Goal: Task Accomplishment & Management: Complete application form

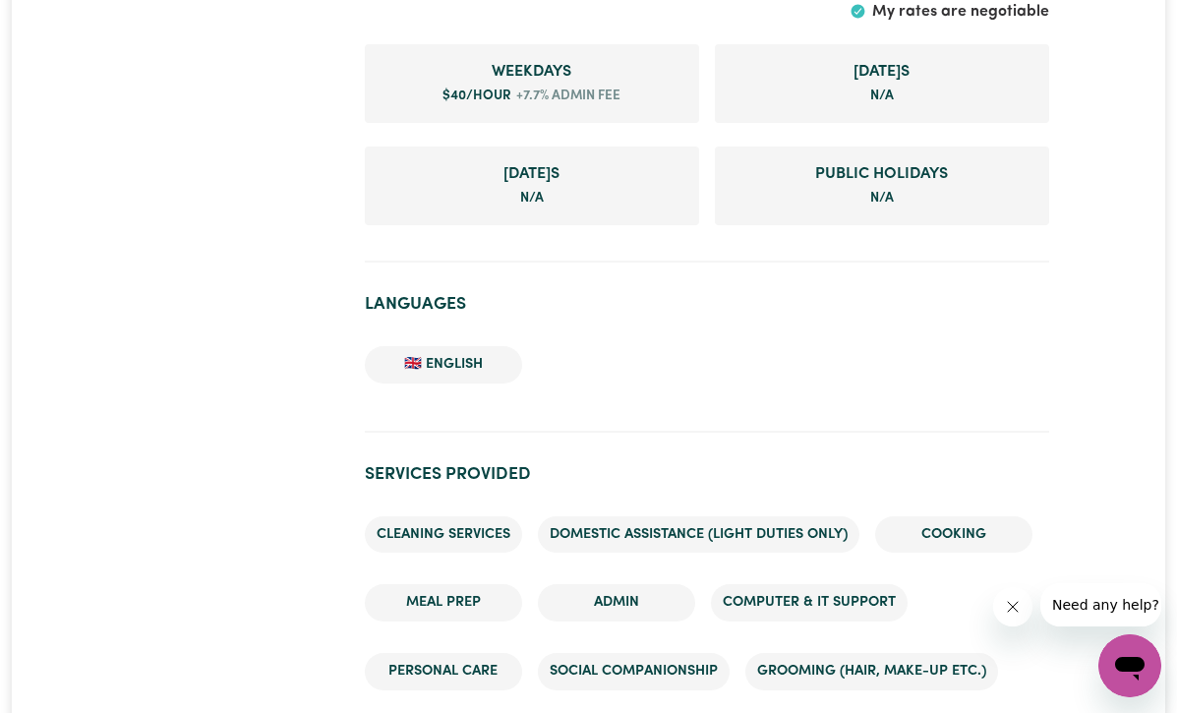
drag, startPoint x: 0, startPoint y: 0, endPoint x: 287, endPoint y: 346, distance: 449.6
click at [261, 335] on div at bounding box center [235, 657] width 236 height 4082
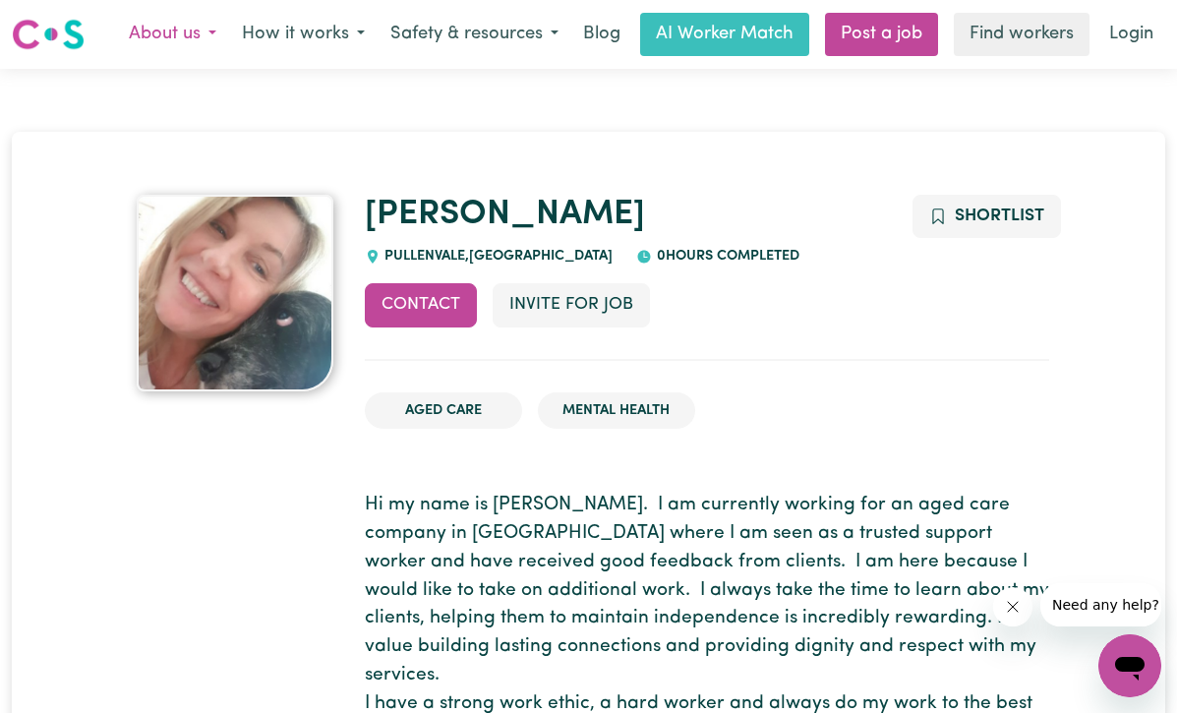
click at [176, 36] on button "About us" at bounding box center [172, 34] width 113 height 41
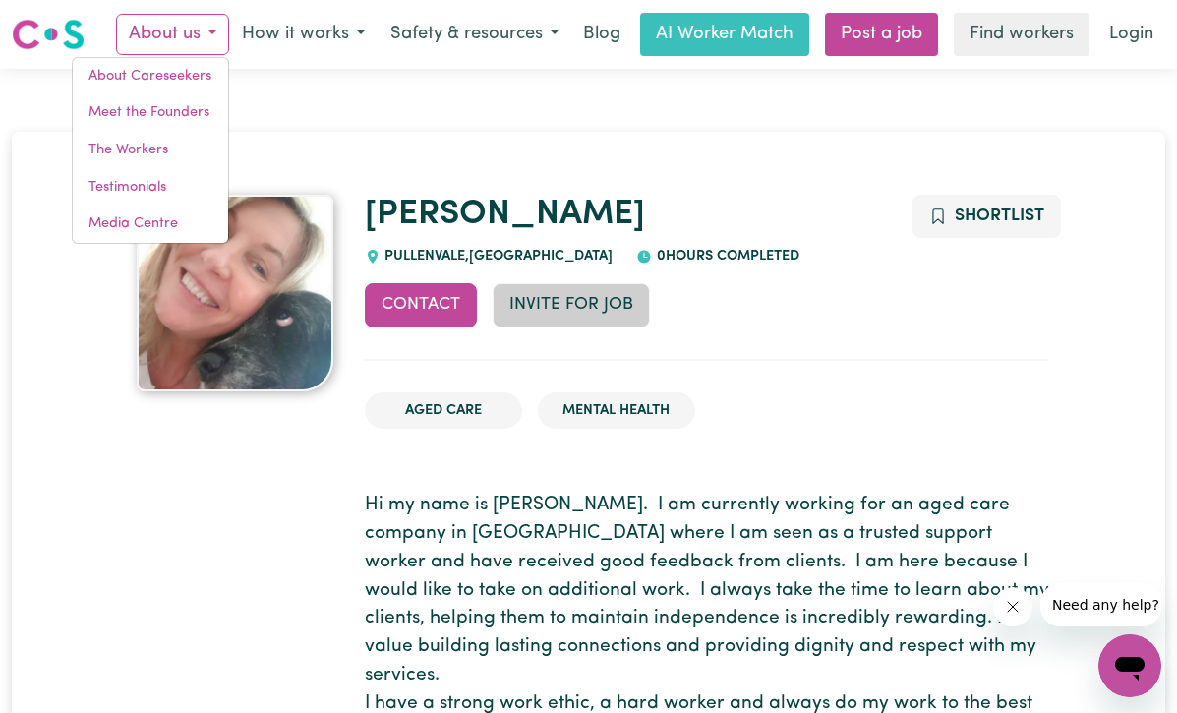
click at [550, 301] on button "Invite for Job" at bounding box center [570, 304] width 157 height 43
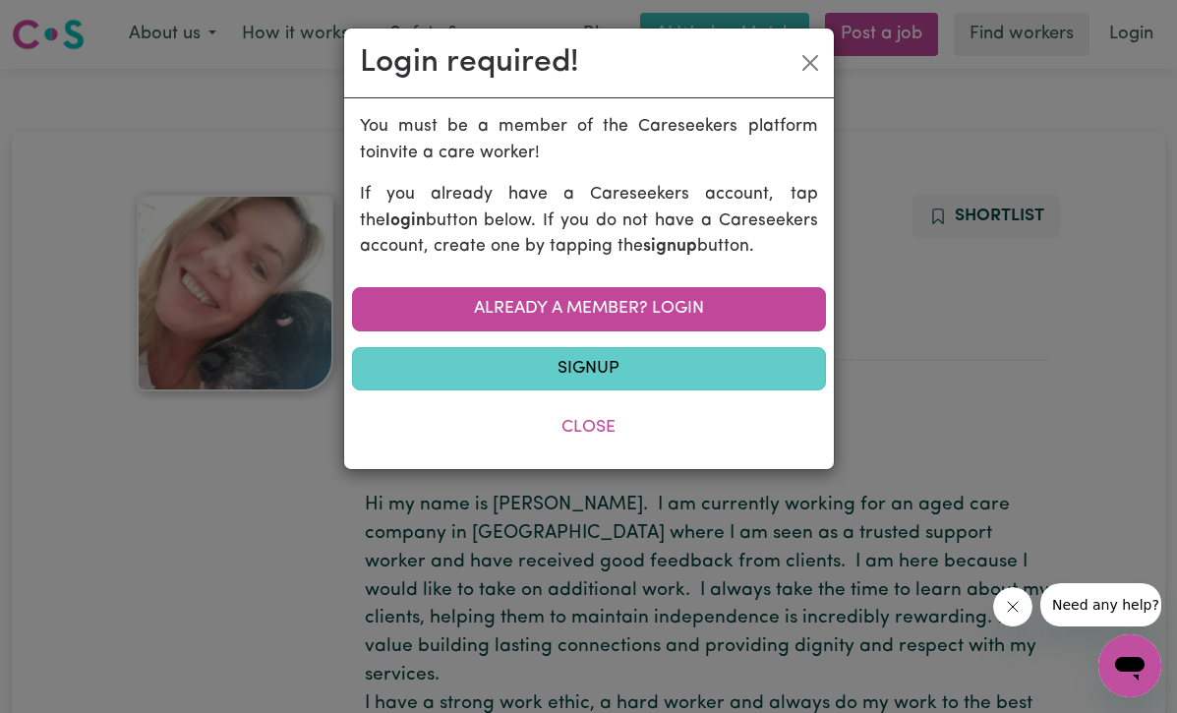
click at [575, 363] on link "Signup" at bounding box center [589, 368] width 474 height 43
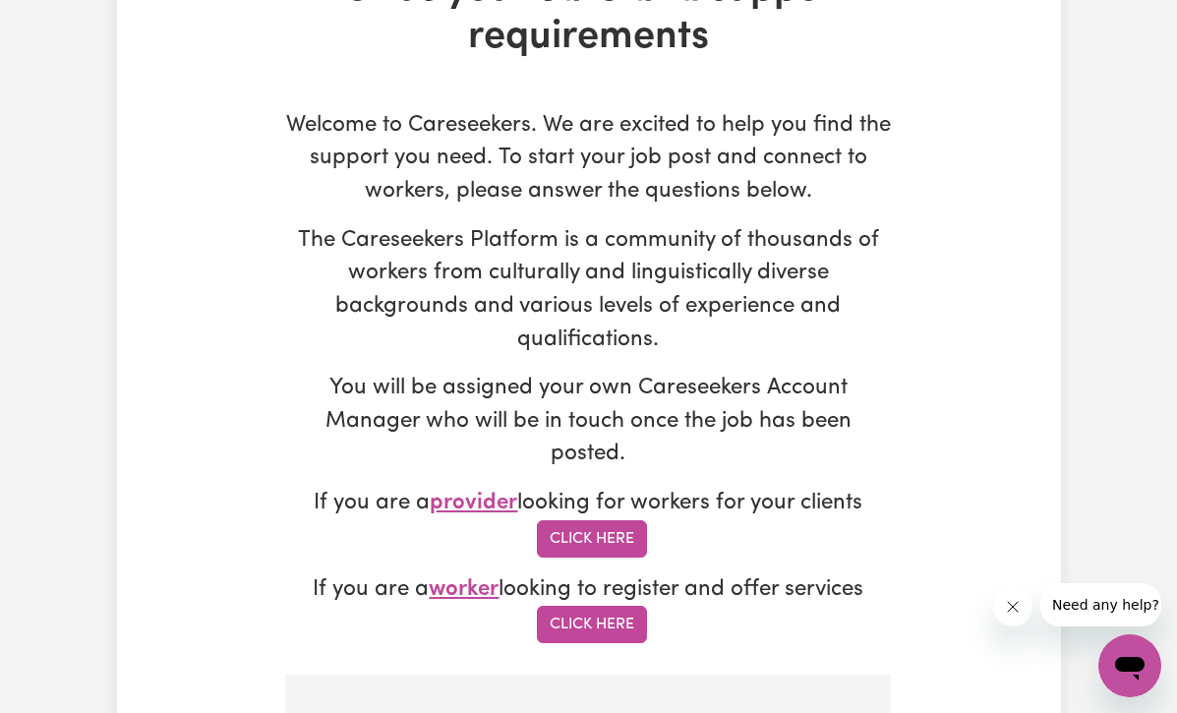
scroll to position [164, 0]
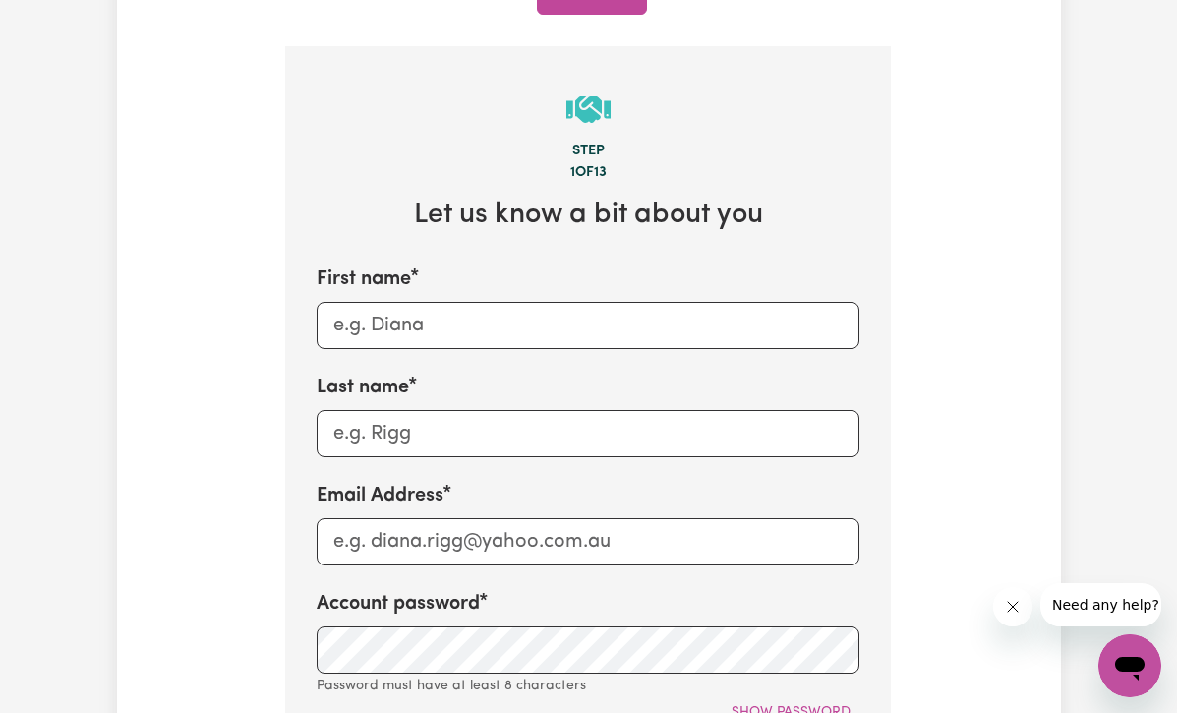
scroll to position [782, 0]
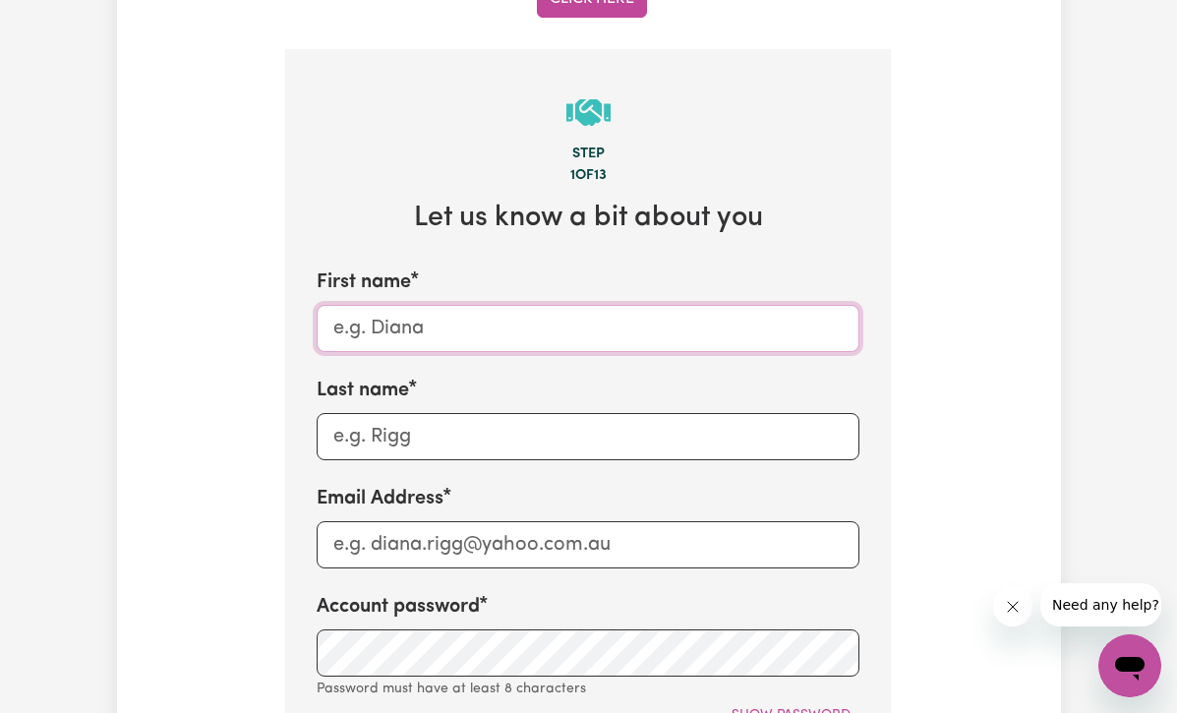
click at [370, 316] on input "First name" at bounding box center [588, 328] width 543 height 47
type input "Pauline"
click at [397, 417] on input "Last name" at bounding box center [588, 436] width 543 height 47
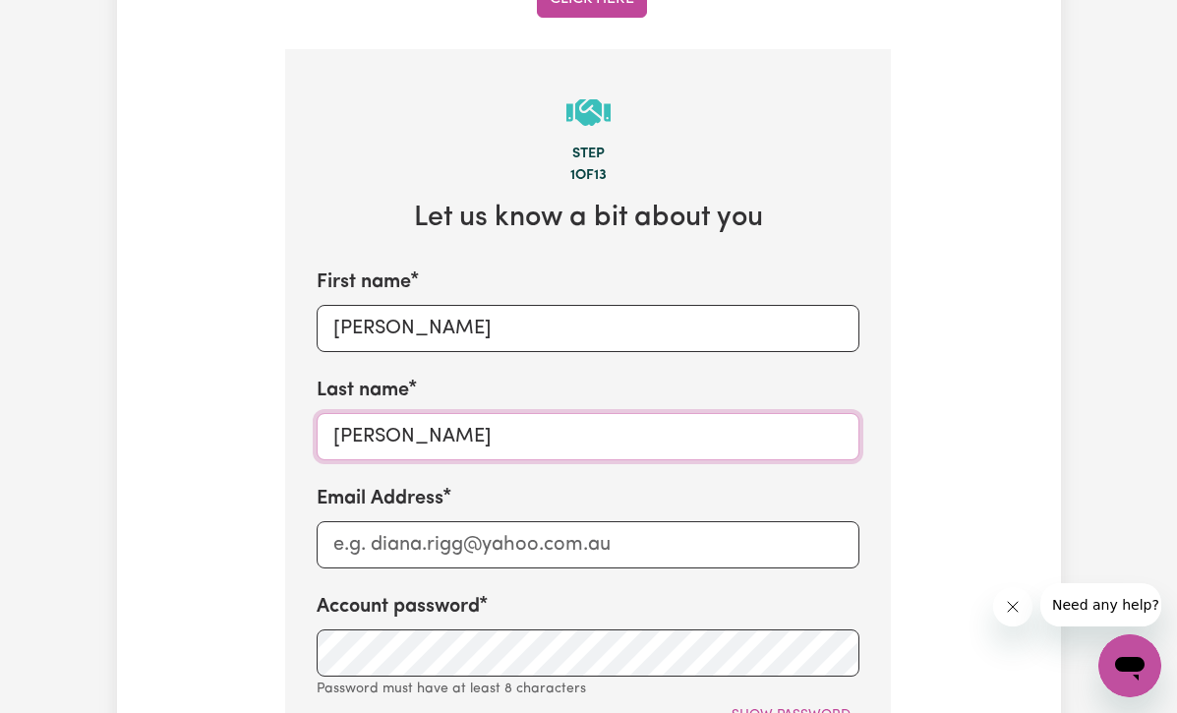
type input "Pickford"
type input "p"
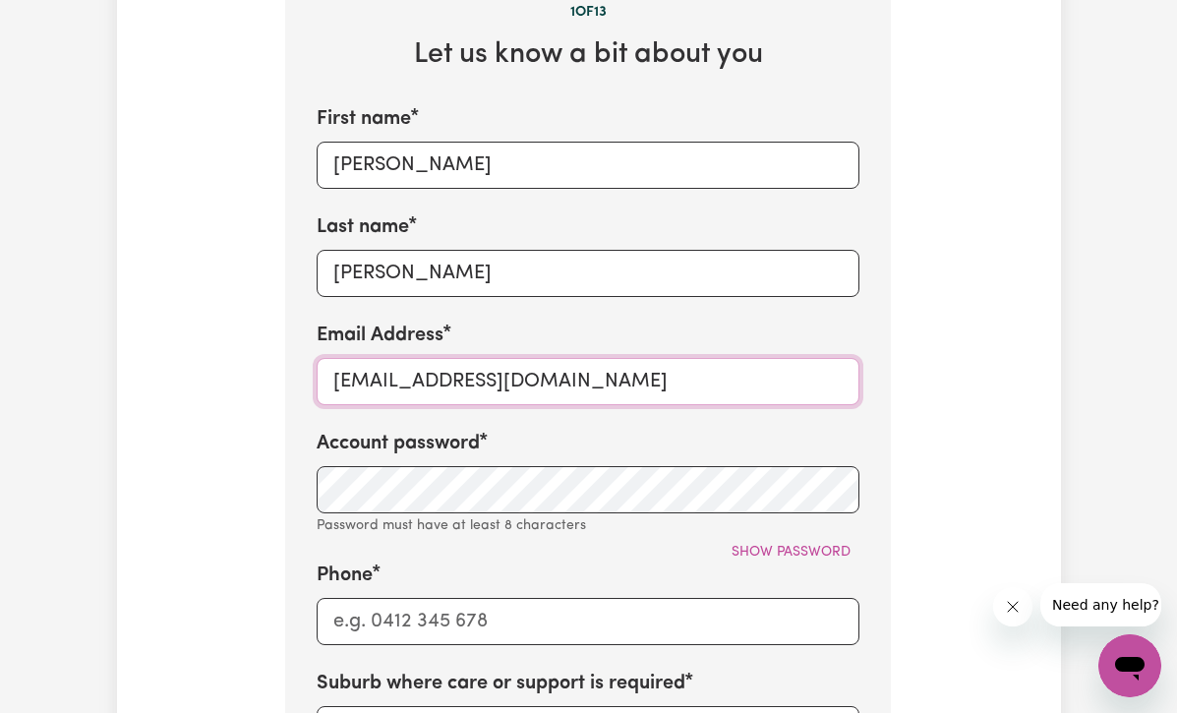
scroll to position [953, 0]
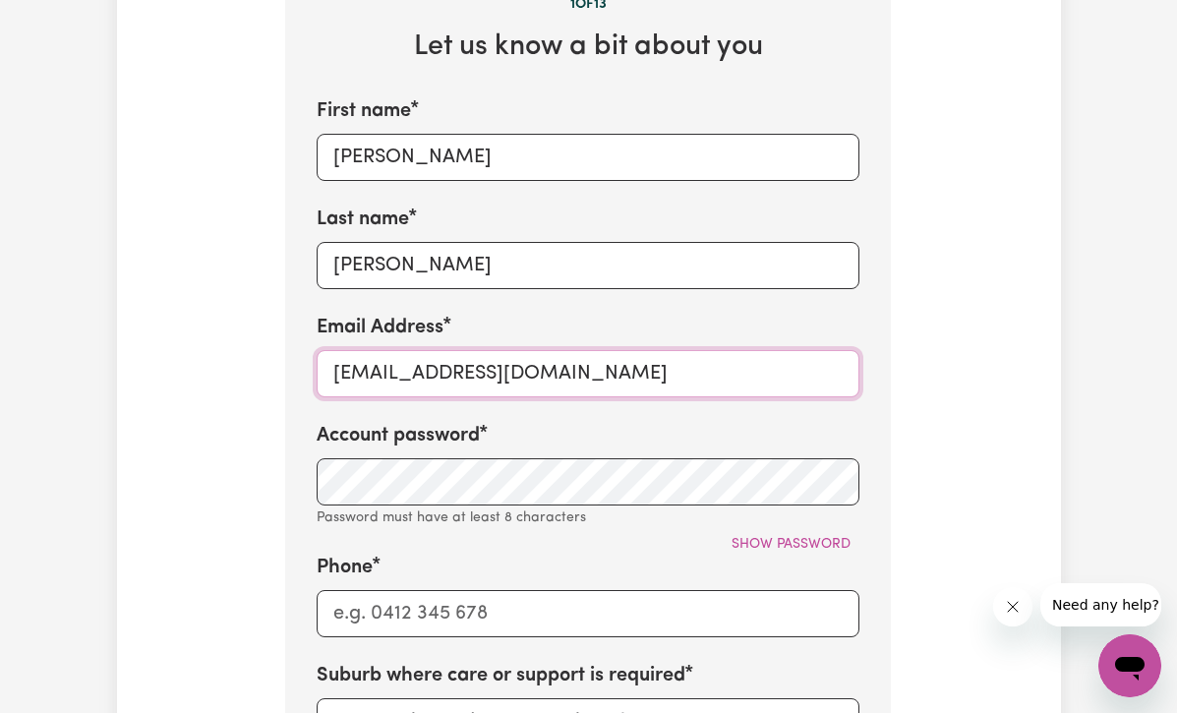
type input "paulinepickford8@gmail.com"
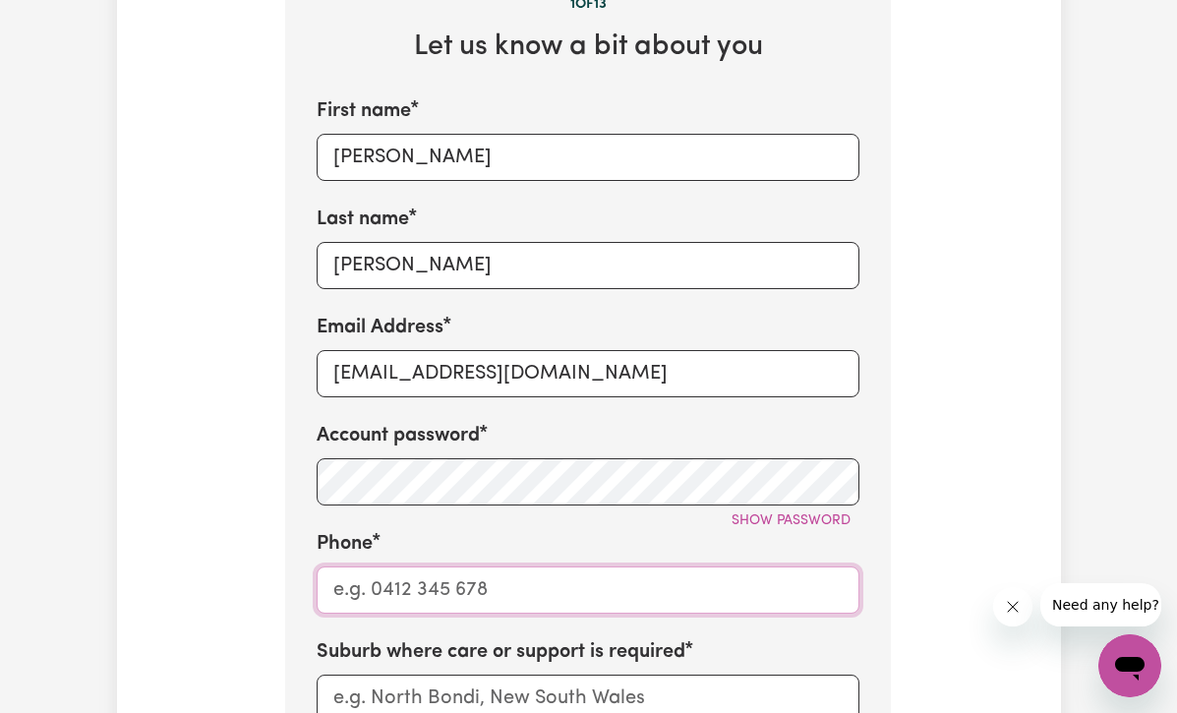
click at [355, 574] on input "Phone" at bounding box center [588, 589] width 543 height 47
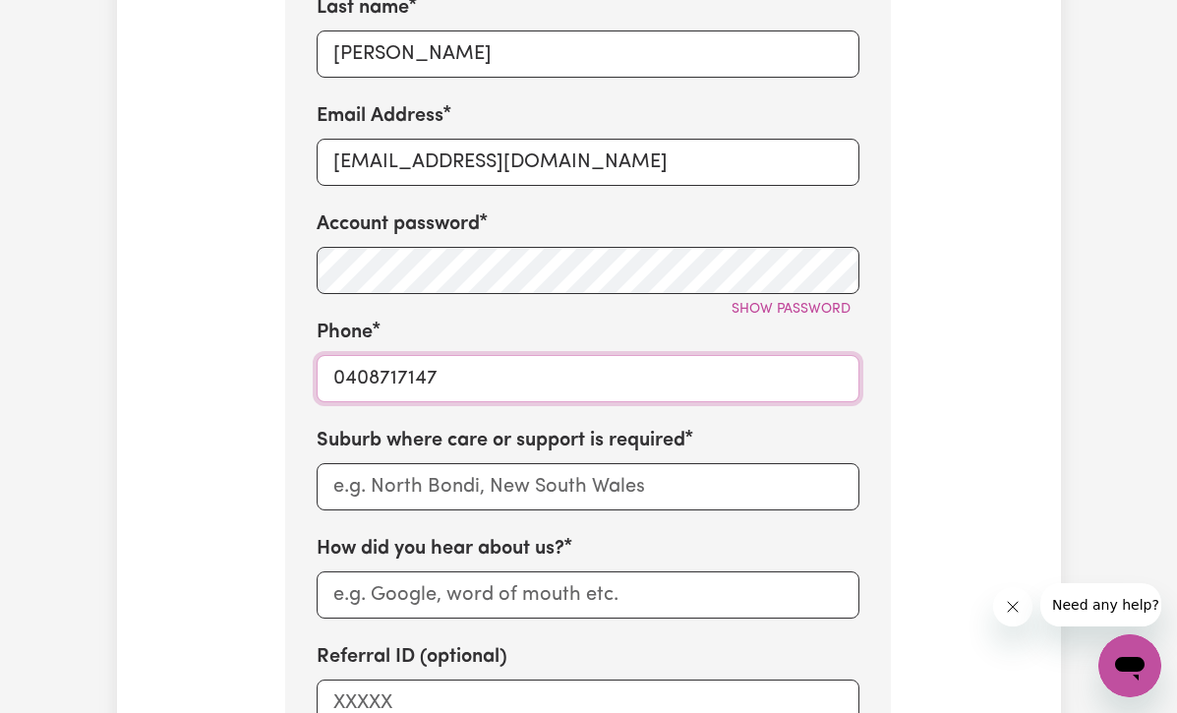
scroll to position [1177, 0]
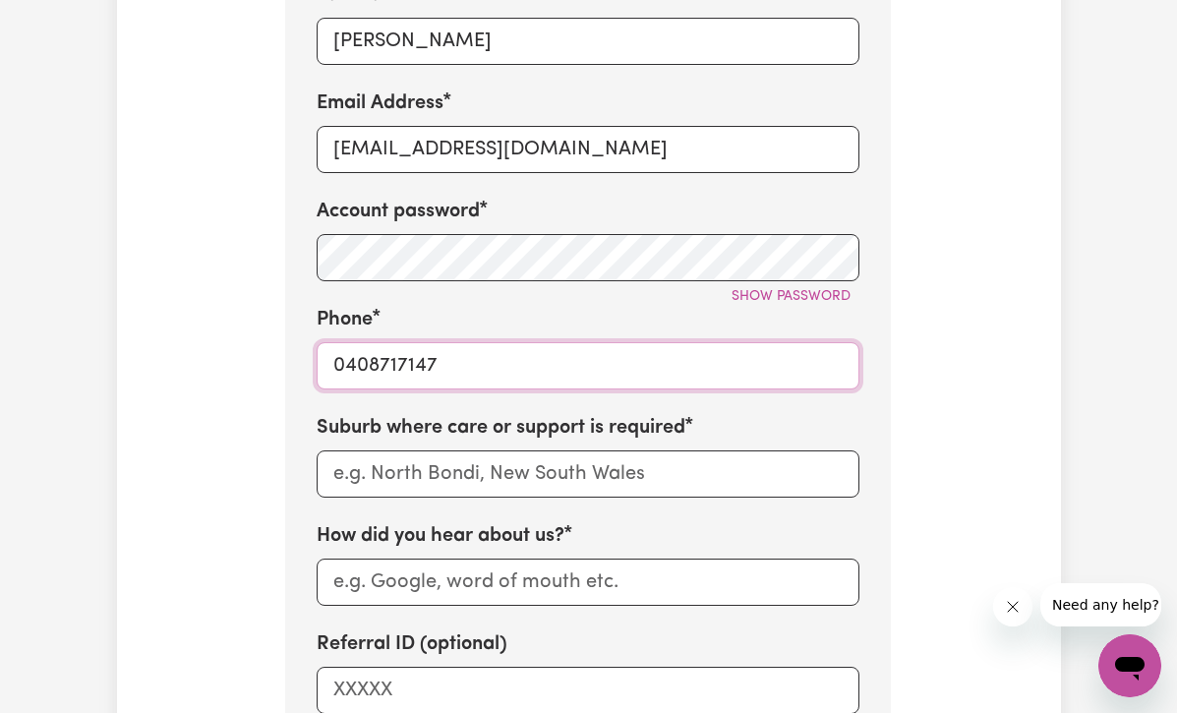
type input "0408717147"
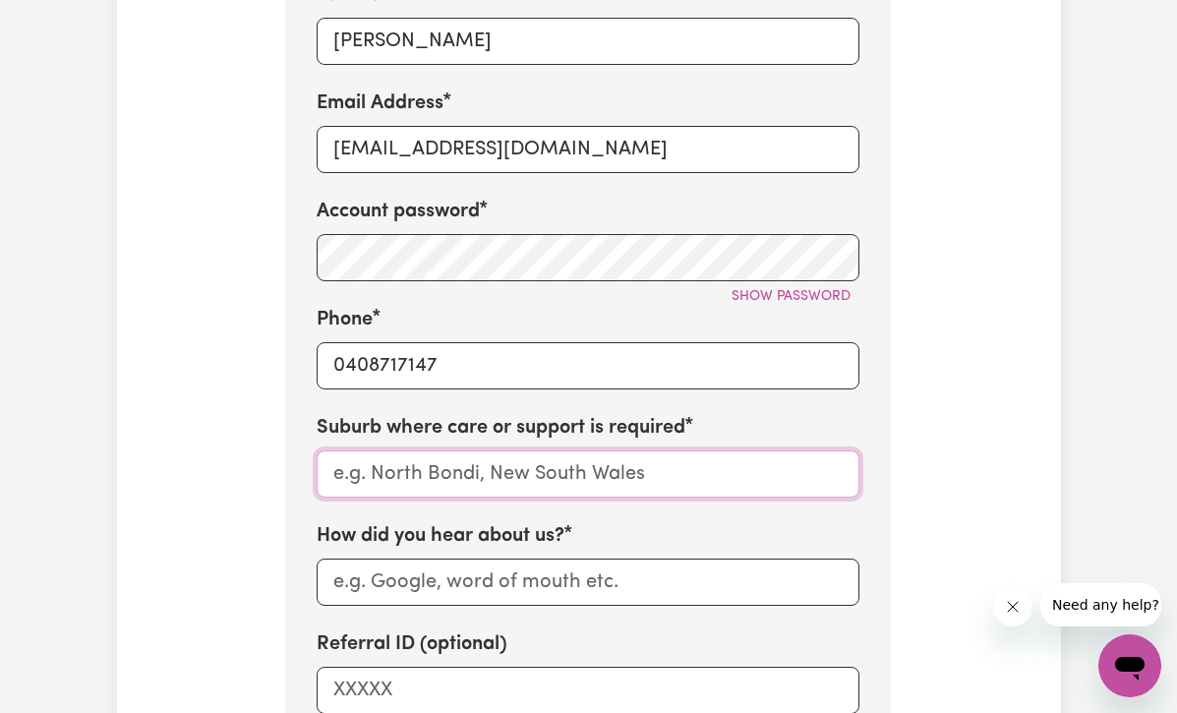
click at [339, 469] on input "text" at bounding box center [588, 473] width 543 height 47
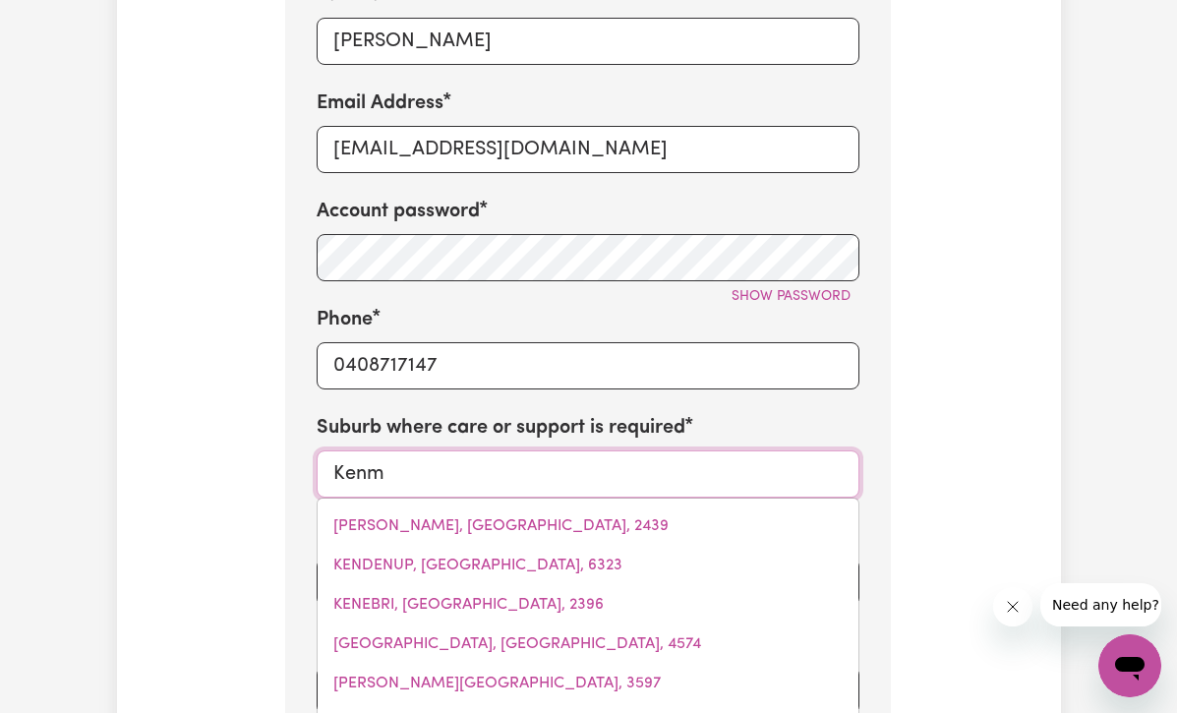
type input "Kenmo"
type input "KenmoRE, Queensland, 4069"
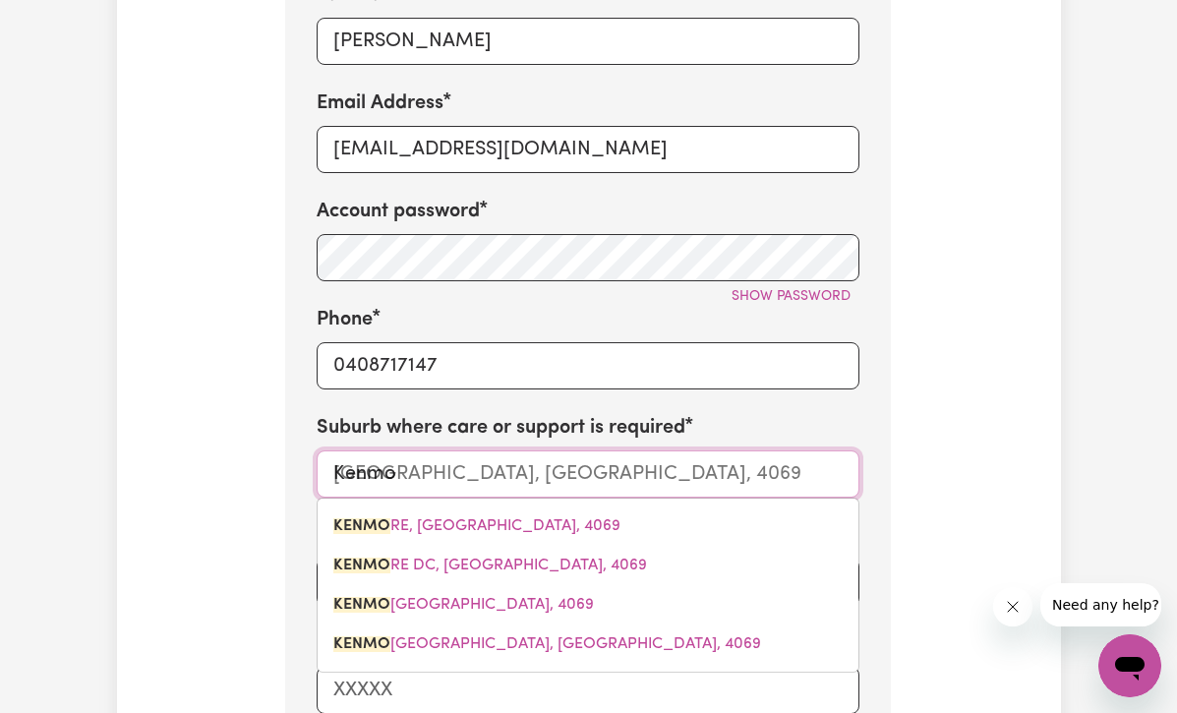
type input "Kenmor"
type input "KenmorE, Queensland, 4069"
type input "Kenmore"
type input "Kenmore, Queensland, 4069"
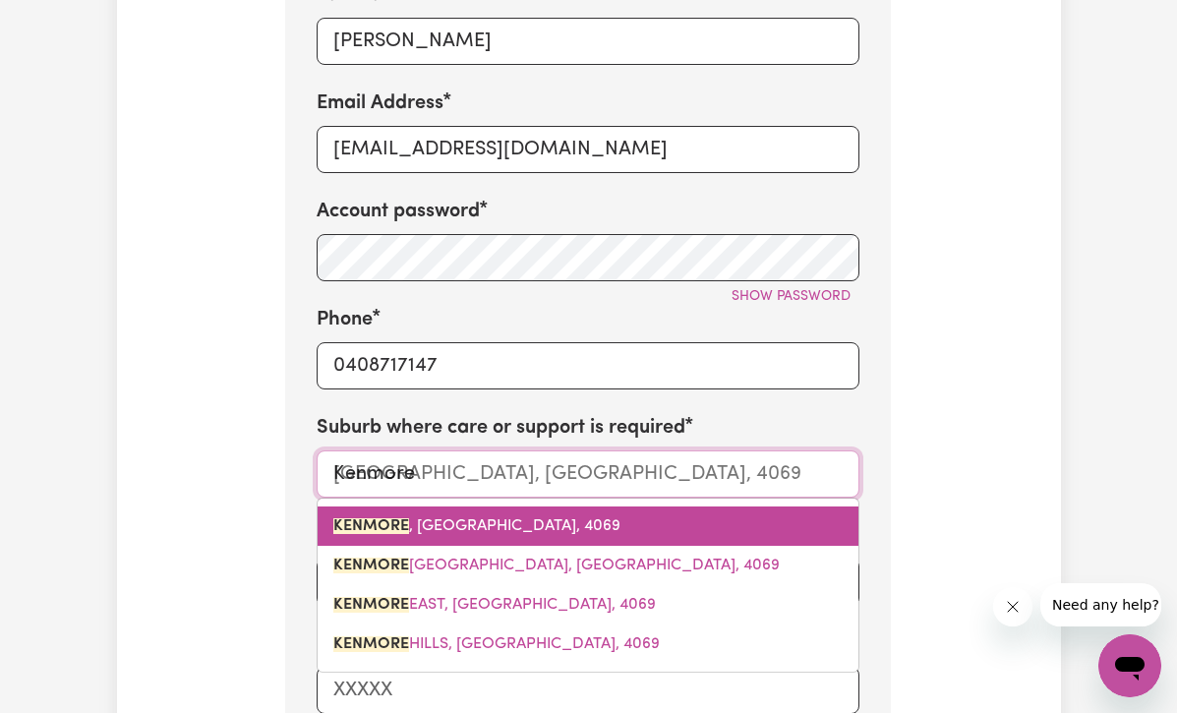
click at [384, 518] on mark "KENMORE" at bounding box center [371, 526] width 76 height 16
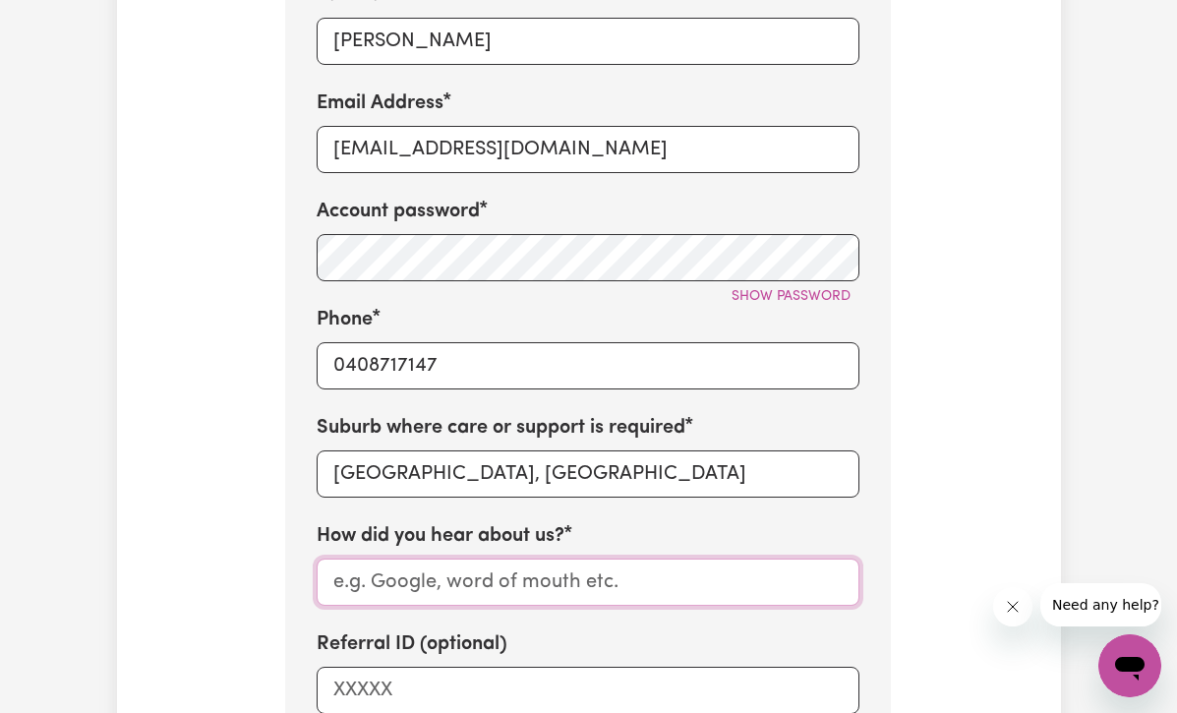
click at [413, 571] on input "How did you hear about us?" at bounding box center [588, 581] width 543 height 47
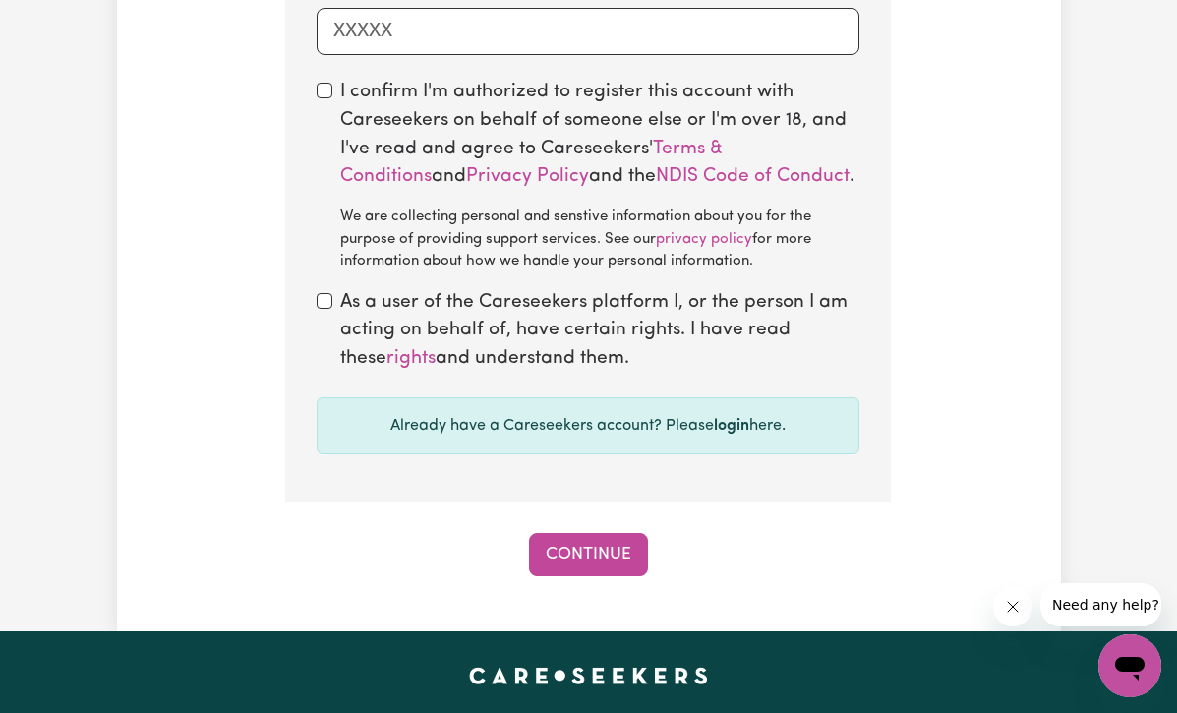
scroll to position [1815, 0]
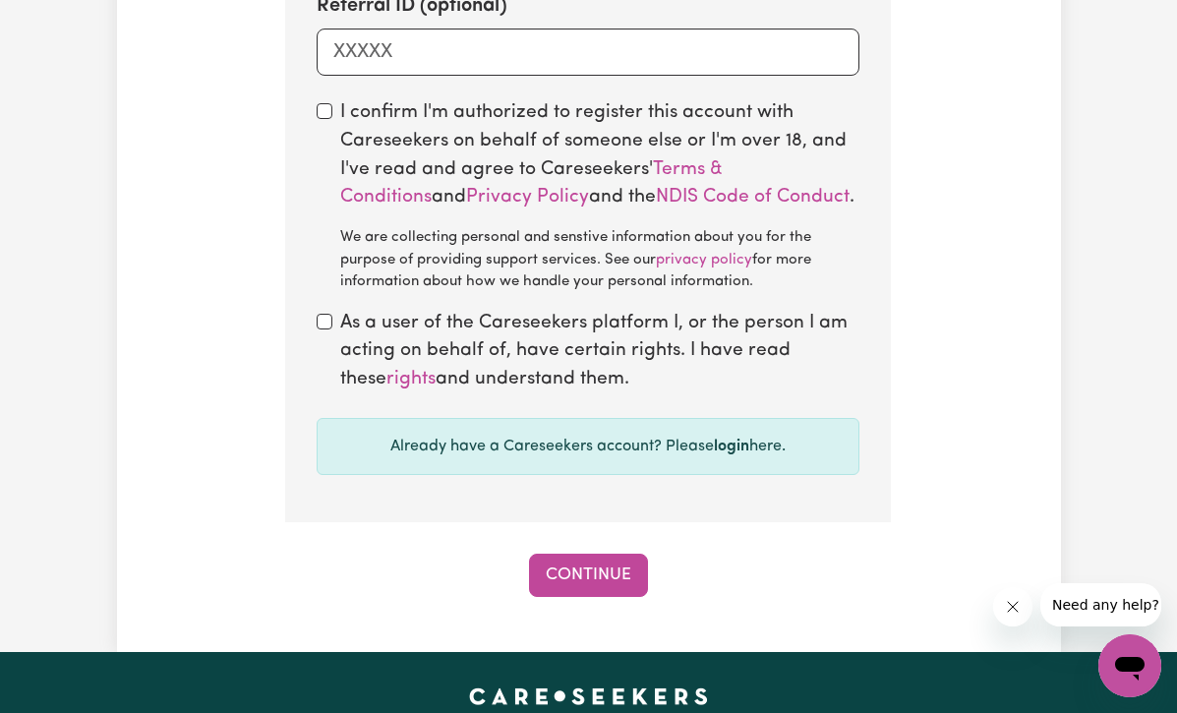
type input "Trilogy Care"
click at [321, 103] on input "checkbox" at bounding box center [325, 111] width 16 height 16
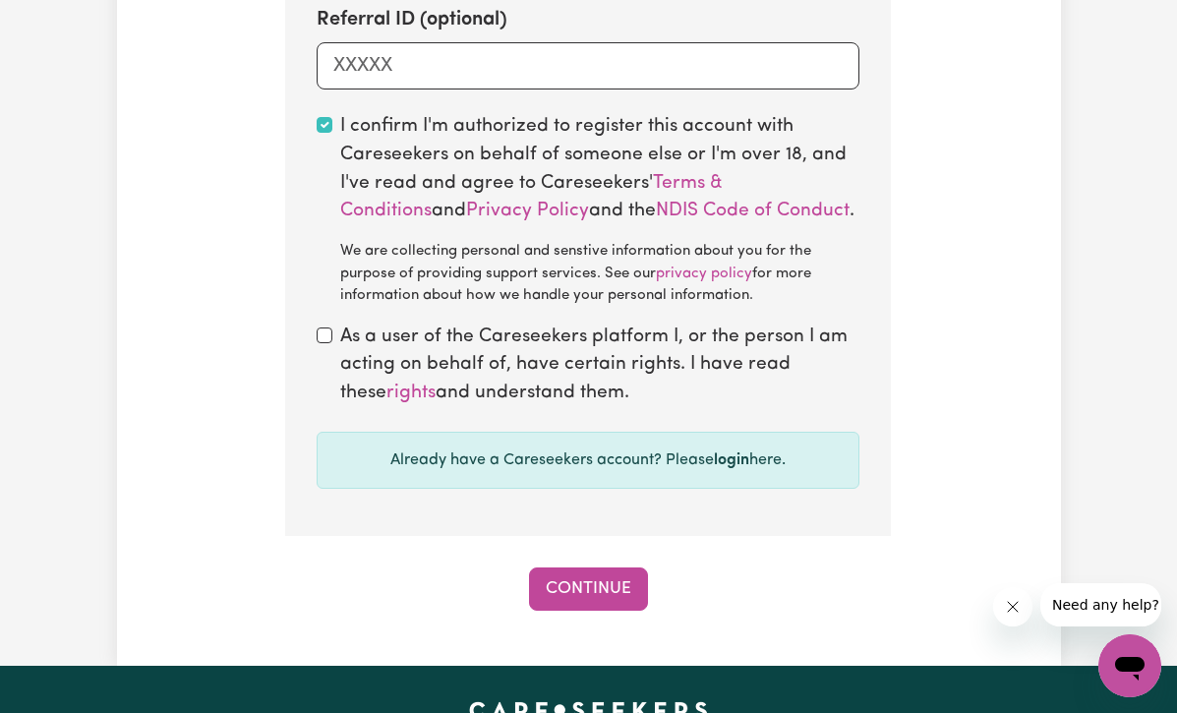
scroll to position [1801, 0]
click at [716, 174] on link "Terms & Conditions" at bounding box center [531, 197] width 382 height 47
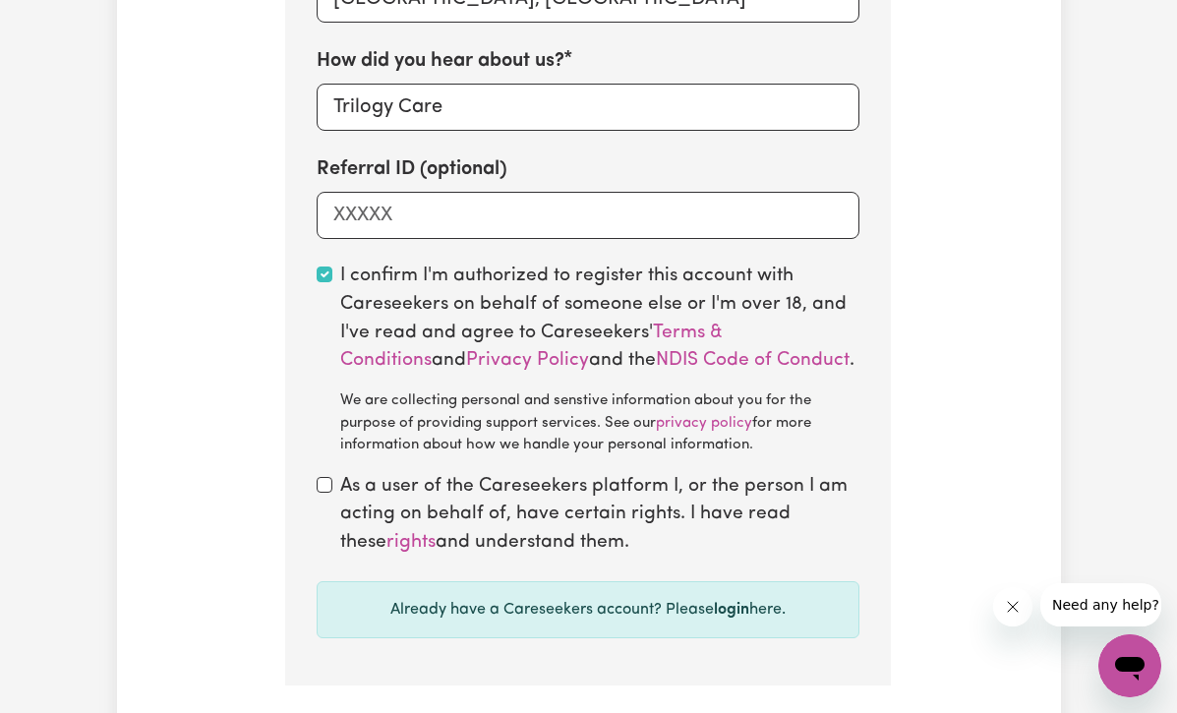
scroll to position [1691, 0]
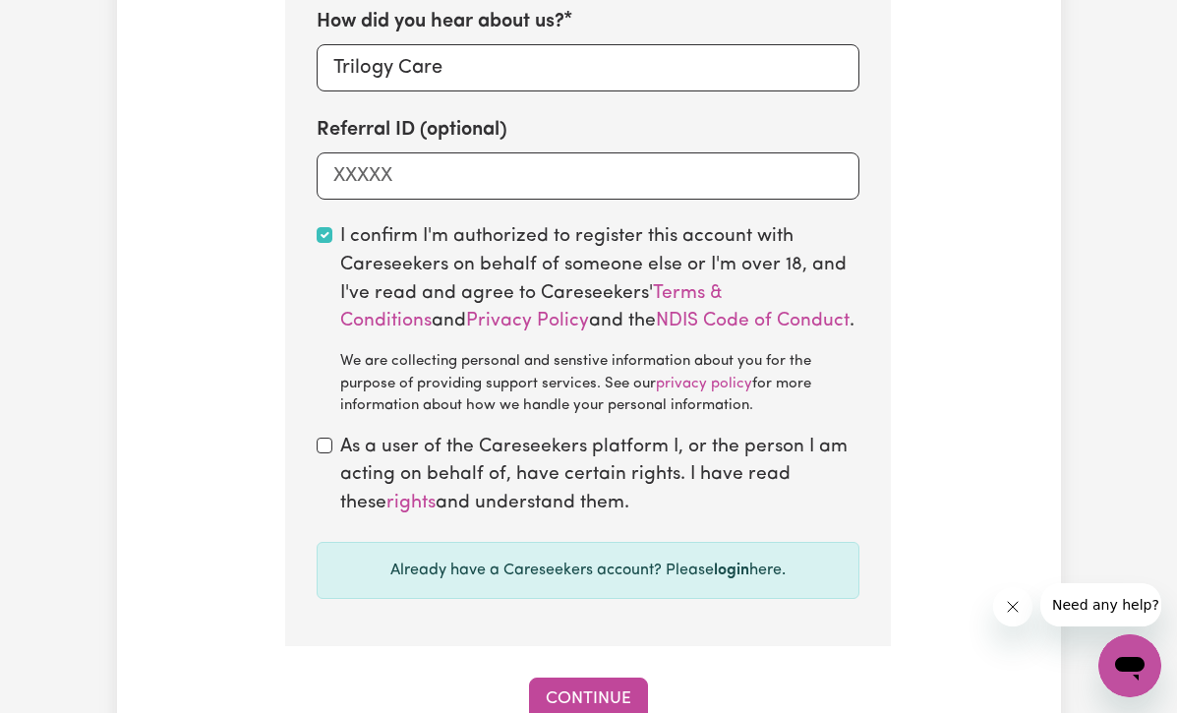
click at [327, 227] on input "checkbox" at bounding box center [325, 235] width 16 height 16
checkbox input "false"
click at [324, 438] on input "checkbox" at bounding box center [325, 446] width 16 height 16
checkbox input "true"
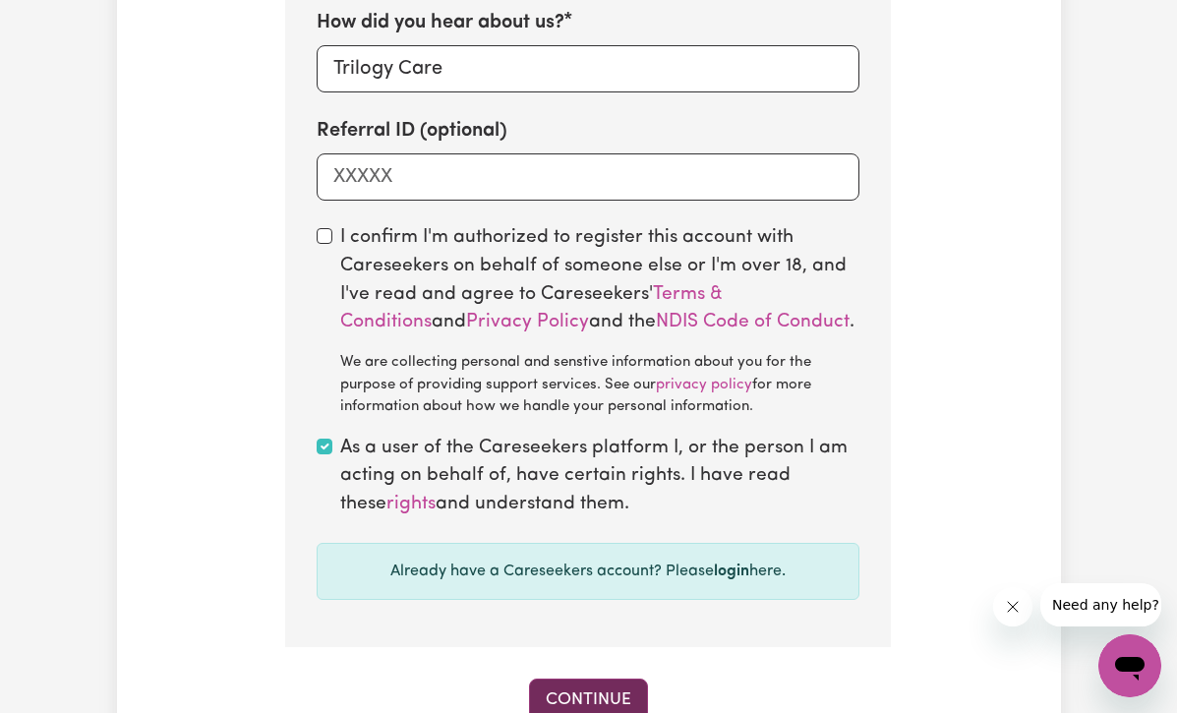
click at [596, 678] on button "Continue" at bounding box center [588, 699] width 119 height 43
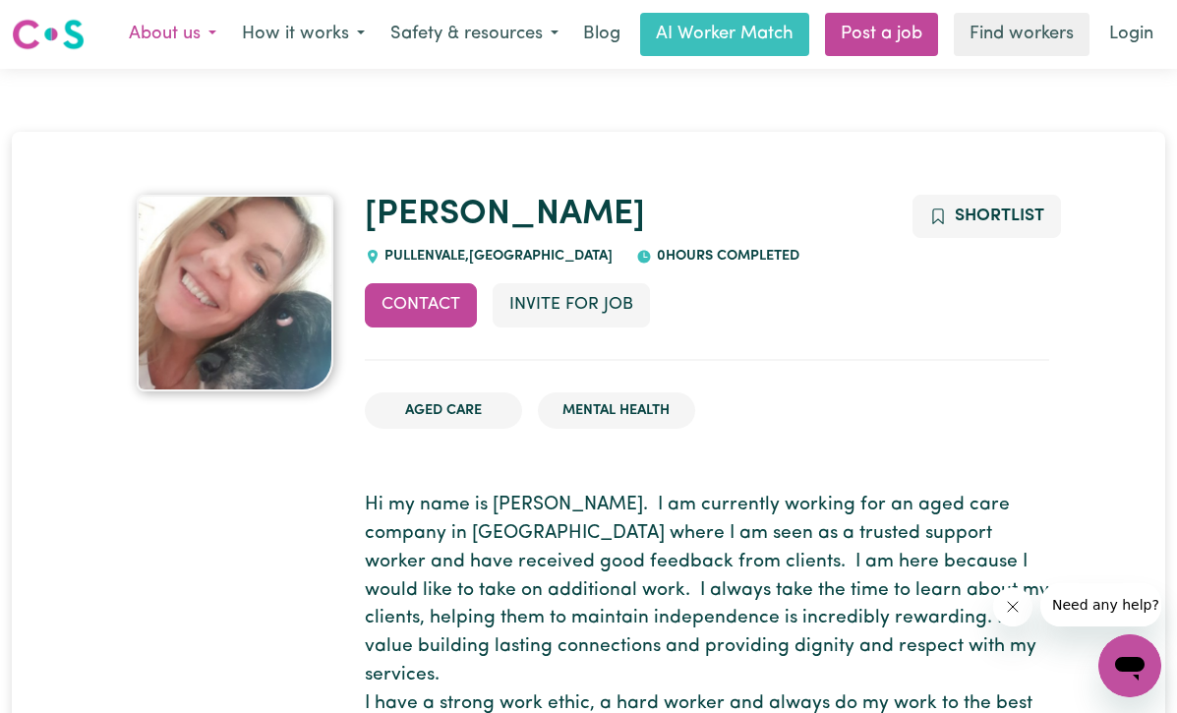
click at [174, 28] on button "About us" at bounding box center [172, 34] width 113 height 41
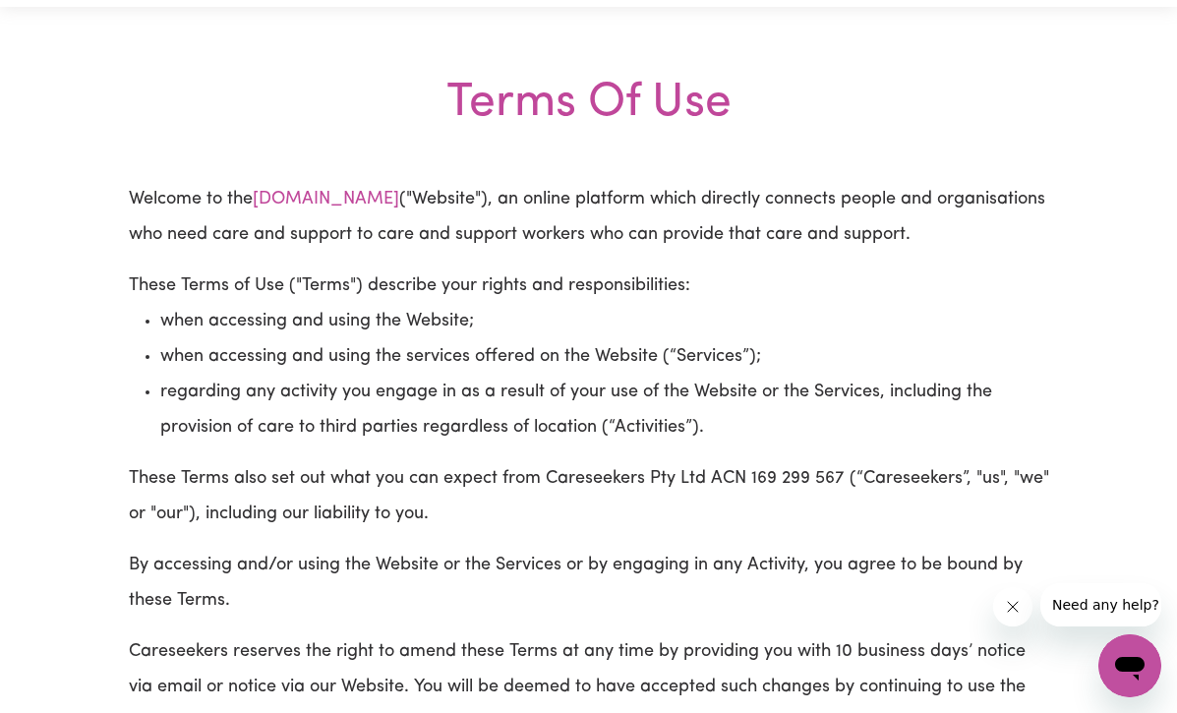
scroll to position [64, 0]
